Goal: Check status: Check status

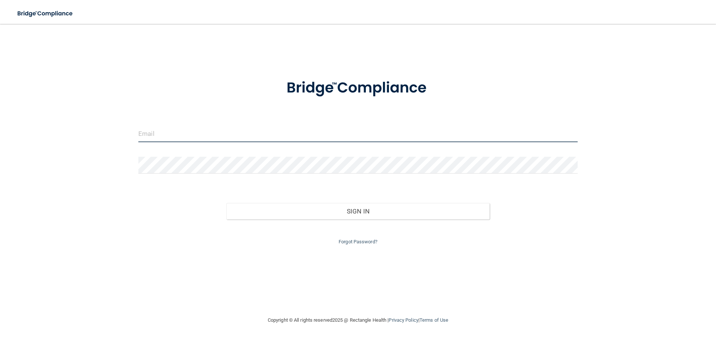
click at [193, 133] on input "email" at bounding box center [357, 133] width 439 height 17
type input "[EMAIL_ADDRESS][DOMAIN_NAME]"
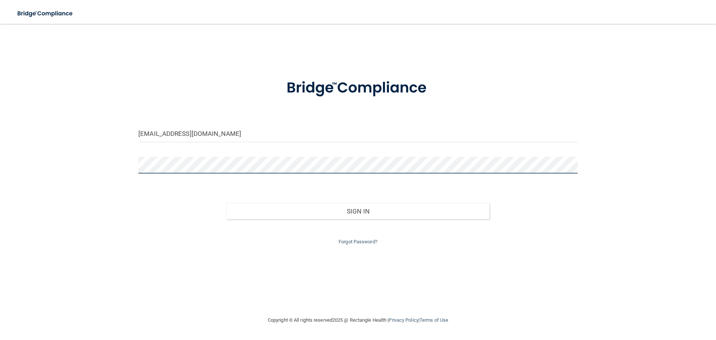
click at [226, 203] on button "Sign In" at bounding box center [358, 211] width 264 height 16
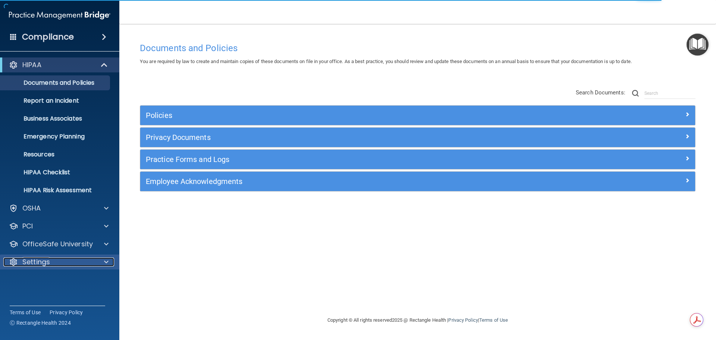
click at [50, 260] on p "Settings" at bounding box center [36, 261] width 28 height 9
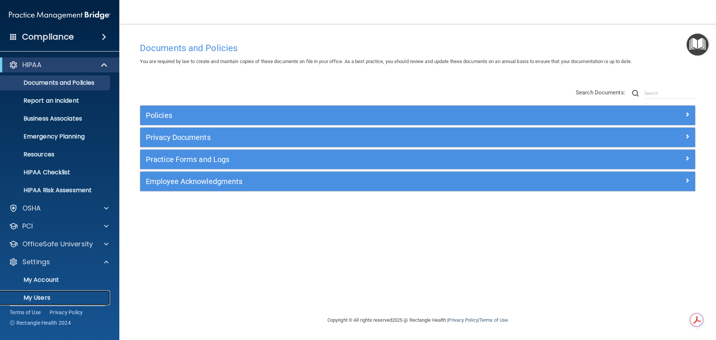
click at [45, 295] on p "My Users" at bounding box center [56, 297] width 102 height 7
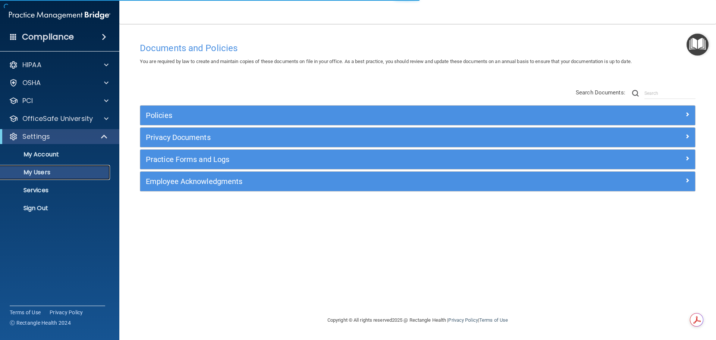
select select "20"
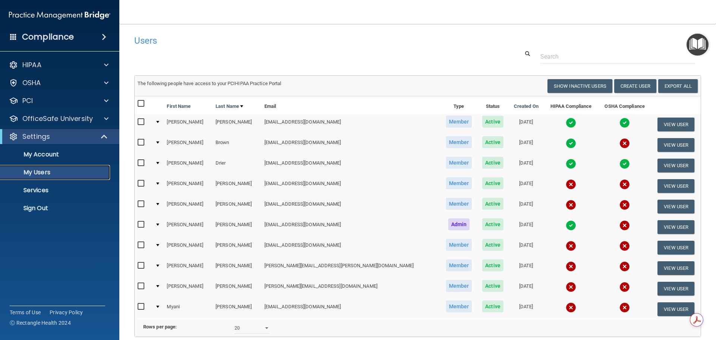
scroll to position [37, 0]
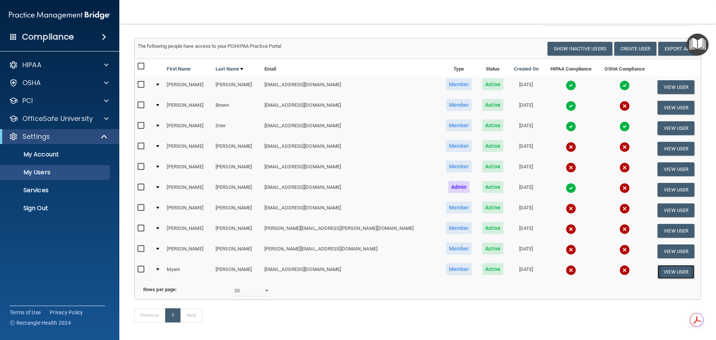
click at [663, 270] on button "View User" at bounding box center [675, 272] width 37 height 14
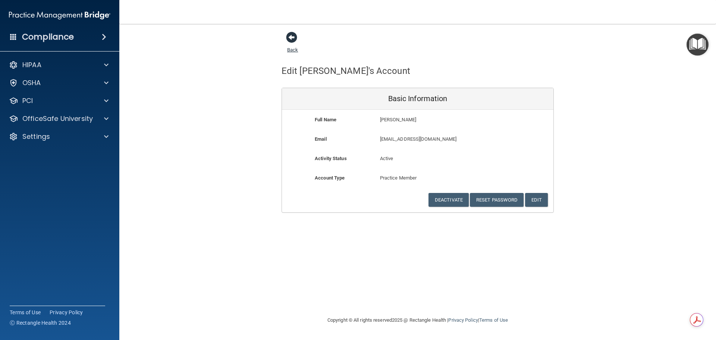
click at [290, 37] on span at bounding box center [291, 37] width 11 height 11
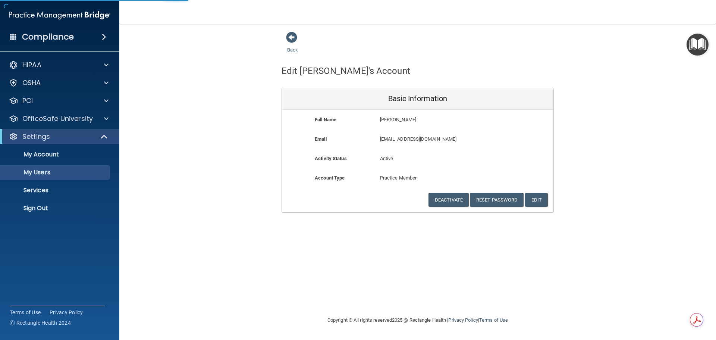
select select "20"
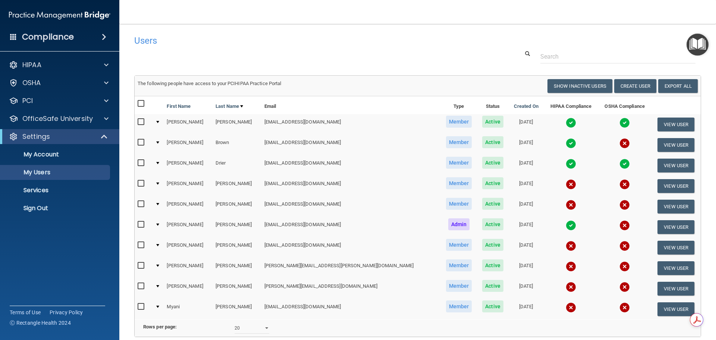
click at [566, 307] on img at bounding box center [571, 307] width 10 height 10
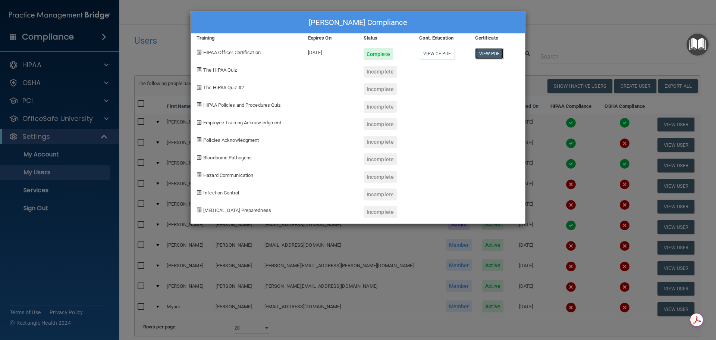
click at [487, 51] on link "View PDF" at bounding box center [489, 53] width 29 height 11
click at [218, 24] on div "[PERSON_NAME] Compliance" at bounding box center [358, 23] width 334 height 22
click at [510, 17] on div "[PERSON_NAME] Compliance" at bounding box center [358, 23] width 334 height 22
click at [180, 47] on div "[PERSON_NAME] Compliance Training Expires On Status Cont. Education Certificate…" at bounding box center [358, 170] width 716 height 340
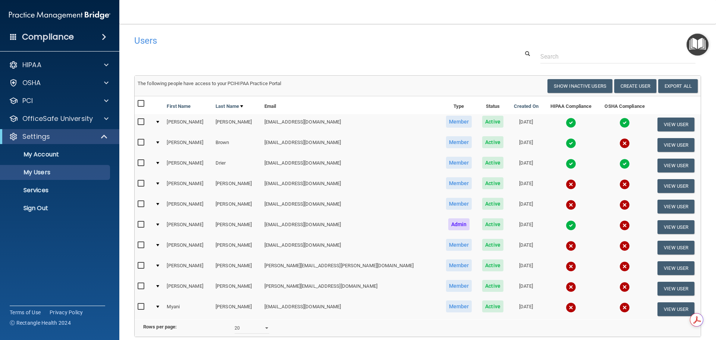
click at [566, 265] on img at bounding box center [571, 266] width 10 height 10
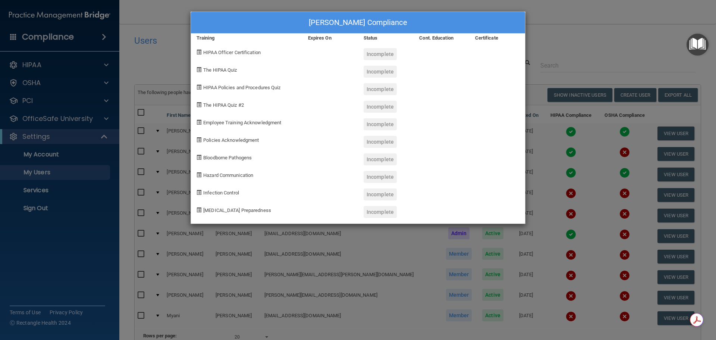
click at [216, 21] on div "[PERSON_NAME] Compliance" at bounding box center [358, 23] width 334 height 22
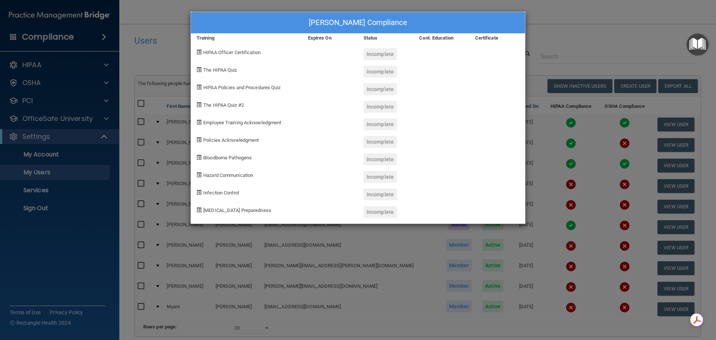
click at [132, 23] on div "[PERSON_NAME] Compliance Training Expires On Status Cont. Education Certificate…" at bounding box center [358, 170] width 716 height 340
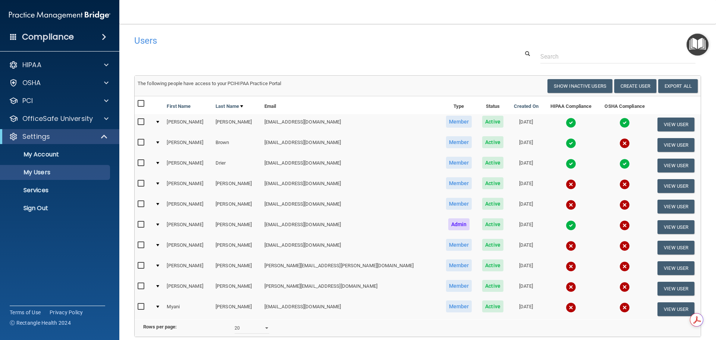
click at [566, 142] on img at bounding box center [571, 143] width 10 height 10
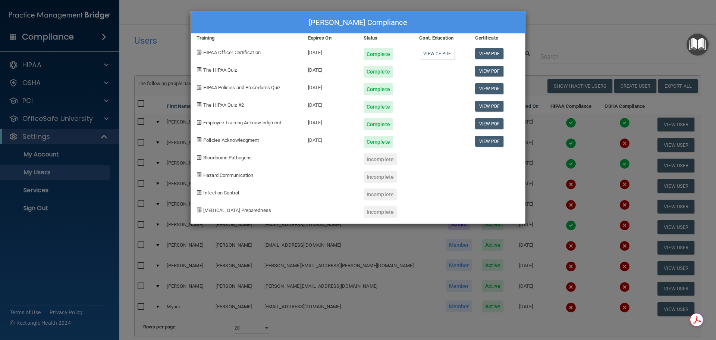
click at [564, 43] on div "[PERSON_NAME] Compliance Training Expires On Status Cont. Education Certificate…" at bounding box center [358, 170] width 716 height 340
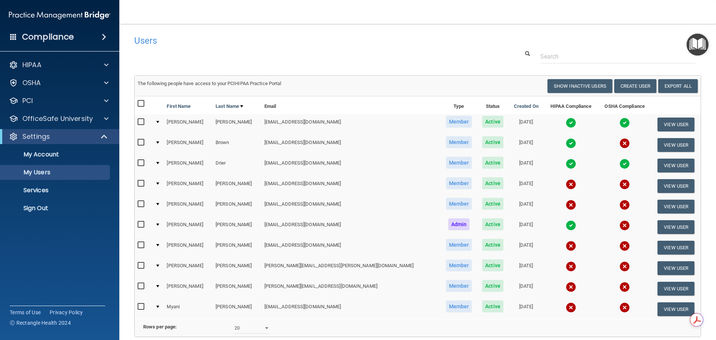
click at [566, 224] on img at bounding box center [571, 225] width 10 height 10
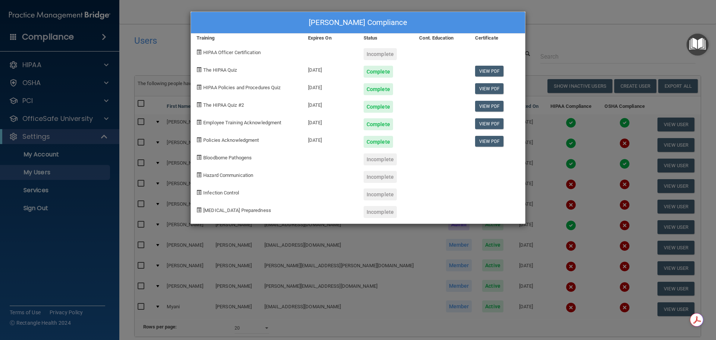
click at [581, 37] on div "[PERSON_NAME] Compliance Training Expires On Status Cont. Education Certificate…" at bounding box center [358, 170] width 716 height 340
